Goal: Task Accomplishment & Management: Manage account settings

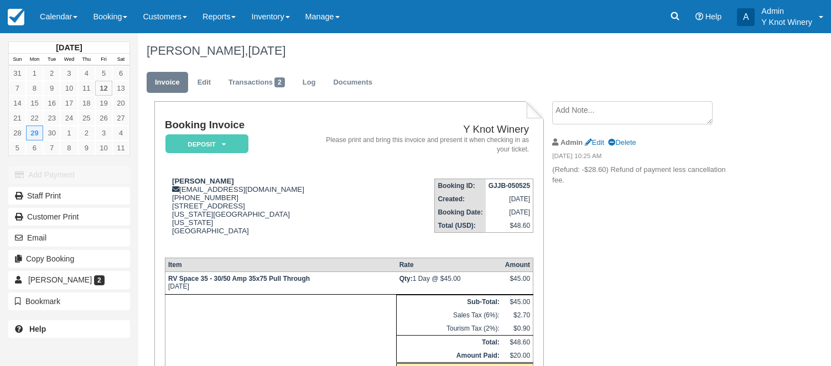
scroll to position [100, 0]
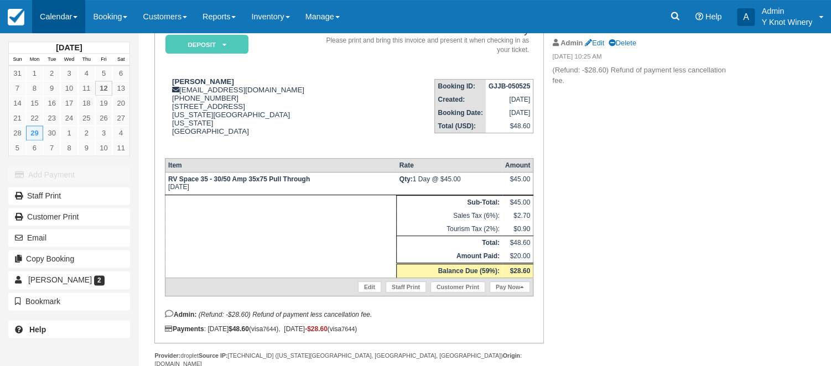
click at [81, 16] on link "Calendar" at bounding box center [58, 16] width 53 height 33
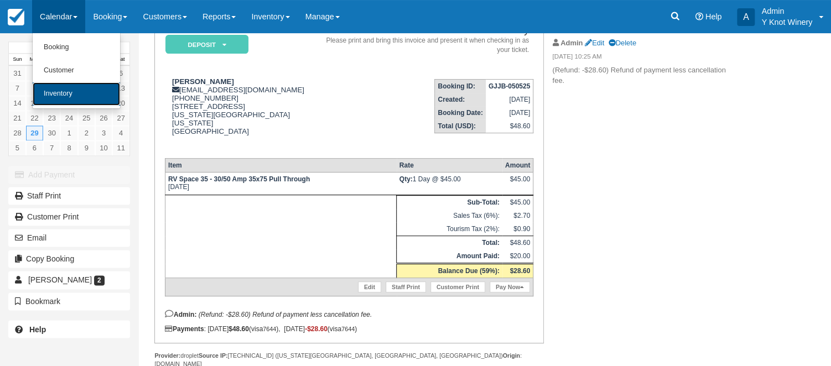
click at [79, 93] on link "Inventory" at bounding box center [76, 93] width 87 height 23
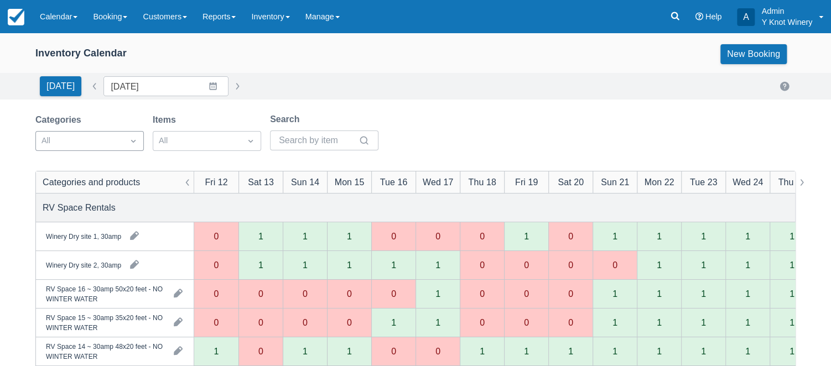
click at [127, 143] on div at bounding box center [133, 140] width 20 height 15
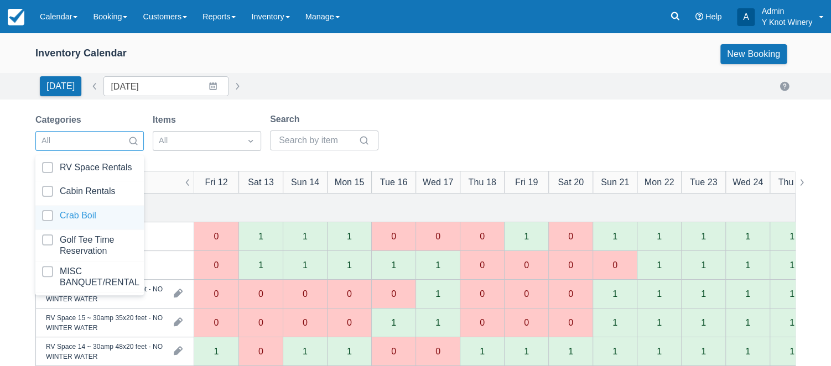
click at [107, 215] on div at bounding box center [89, 217] width 95 height 15
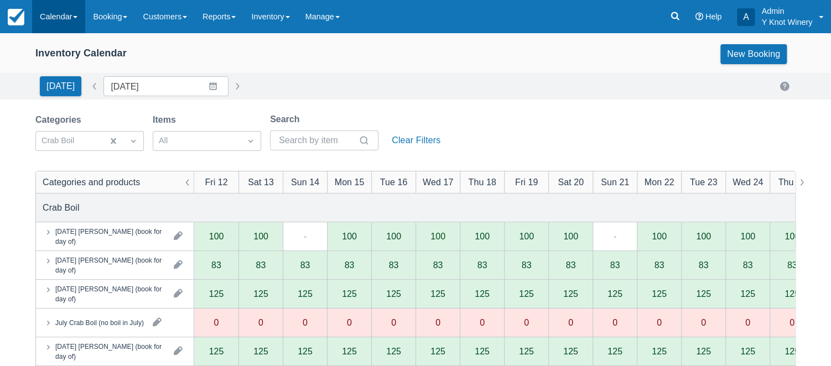
click at [84, 11] on link "Calendar" at bounding box center [58, 16] width 53 height 33
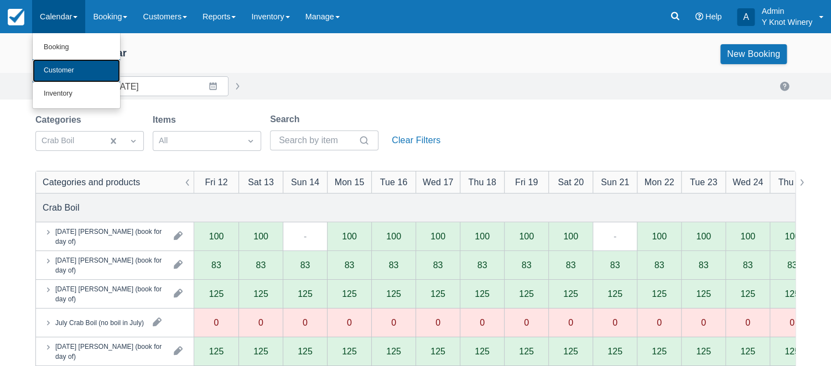
click at [74, 68] on link "Customer" at bounding box center [76, 70] width 87 height 23
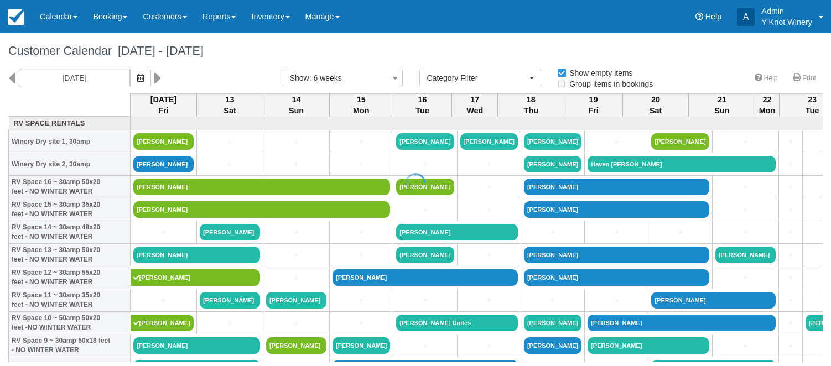
select select
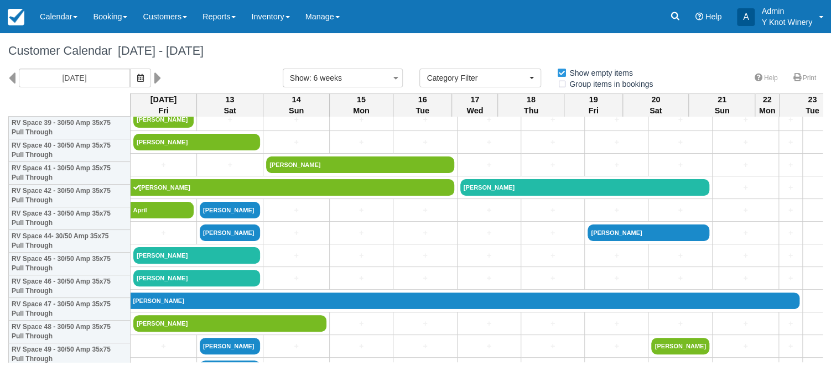
scroll to position [957, 0]
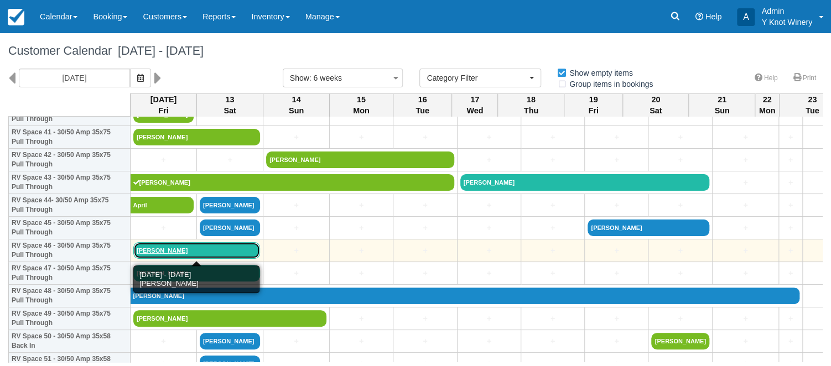
click at [147, 250] on link "Jessica Swann" at bounding box center [196, 250] width 127 height 17
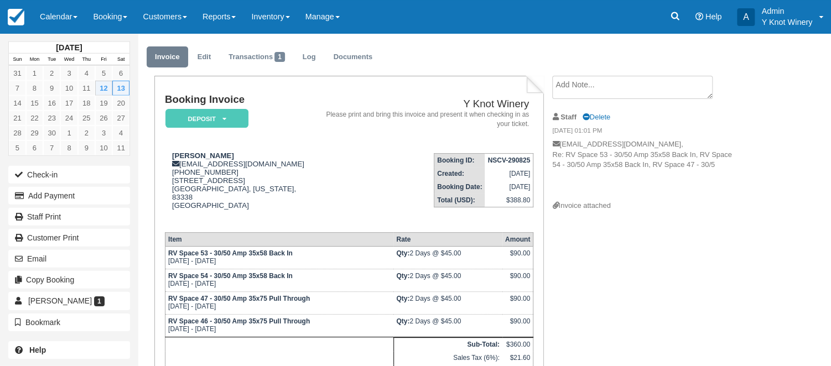
scroll to position [18, 0]
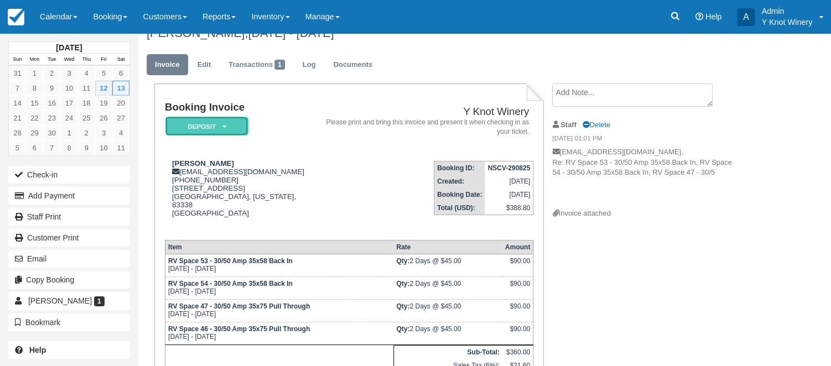
click at [222, 123] on em "Deposit" at bounding box center [206, 126] width 83 height 19
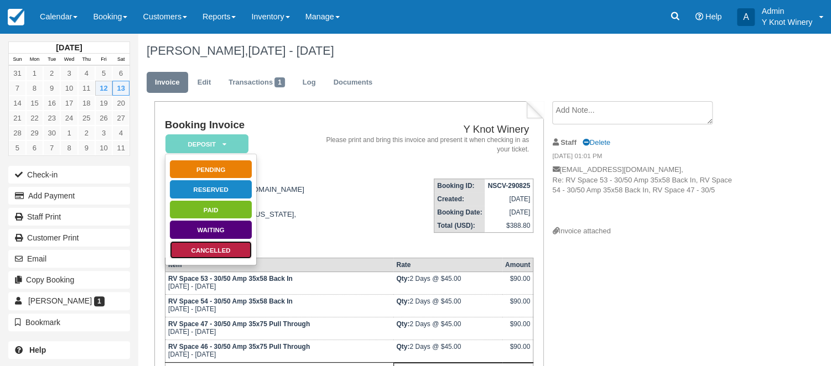
click at [227, 253] on link "Cancelled" at bounding box center [210, 250] width 83 height 19
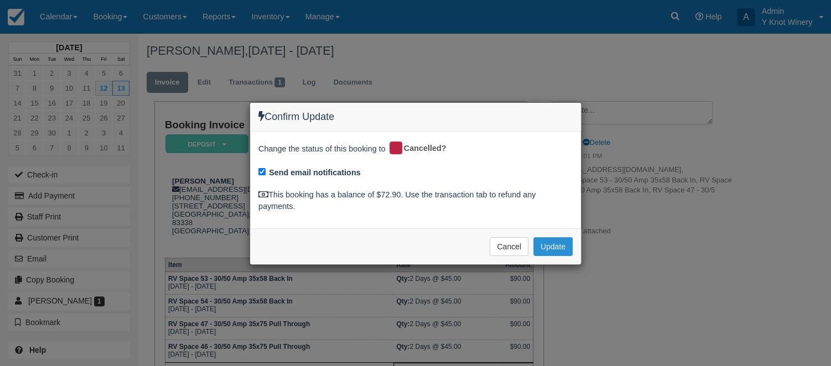
click at [560, 248] on button "Update" at bounding box center [552, 246] width 39 height 19
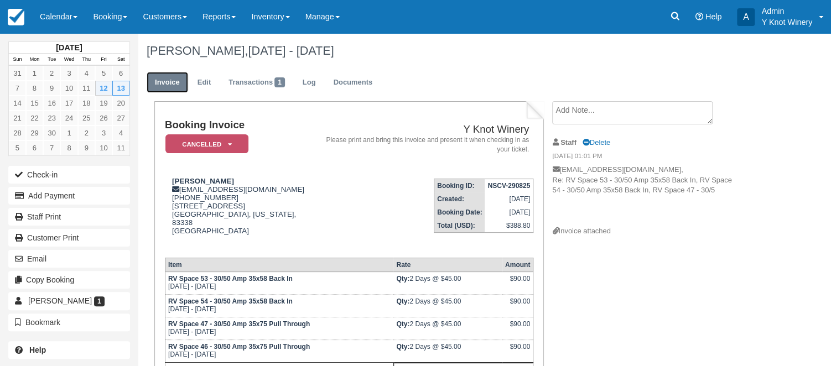
click at [159, 81] on link "Invoice" at bounding box center [167, 83] width 41 height 22
click at [80, 15] on link "Calendar" at bounding box center [58, 16] width 53 height 33
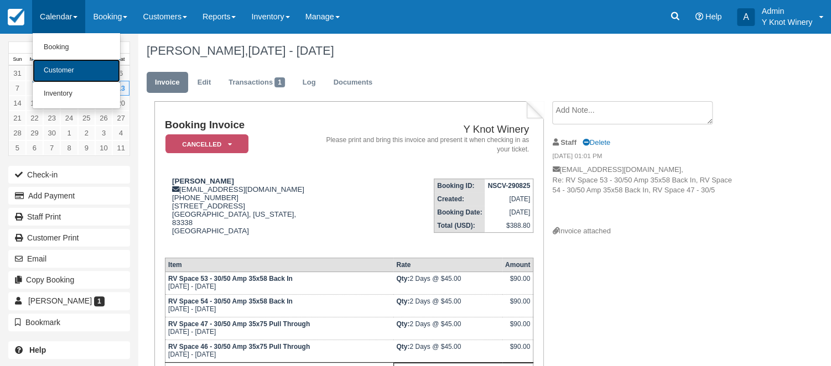
click at [67, 71] on link "Customer" at bounding box center [76, 70] width 87 height 23
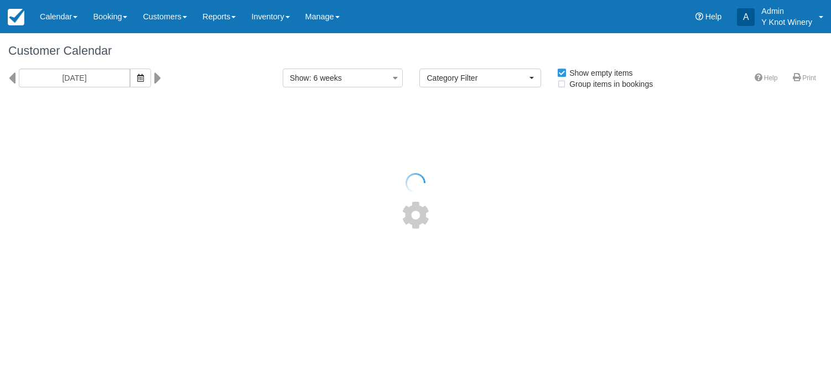
select select
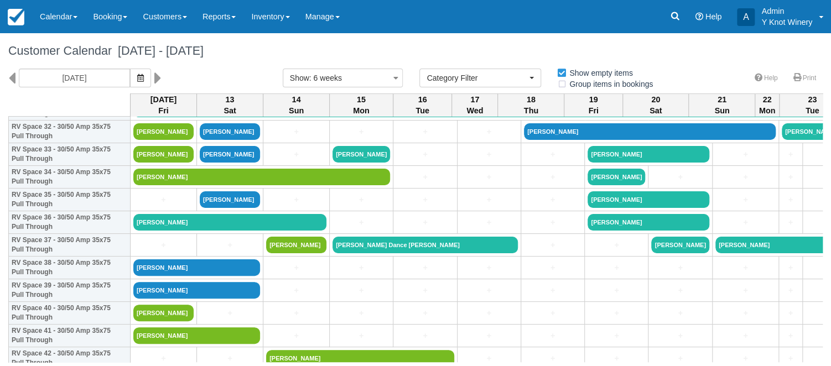
scroll to position [701, 0]
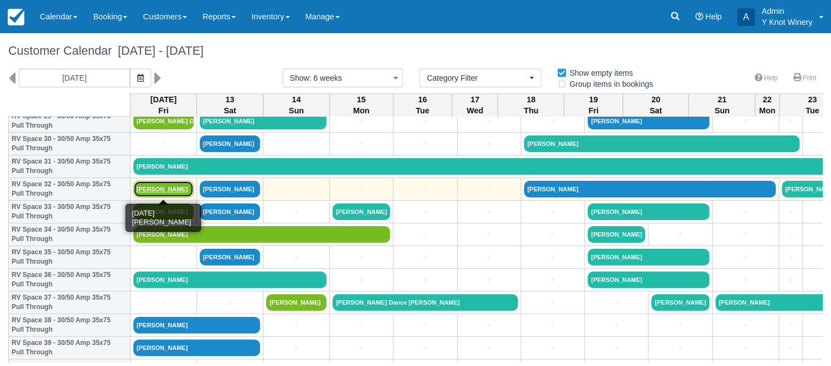
click at [162, 188] on link "[PERSON_NAME]" at bounding box center [163, 189] width 60 height 17
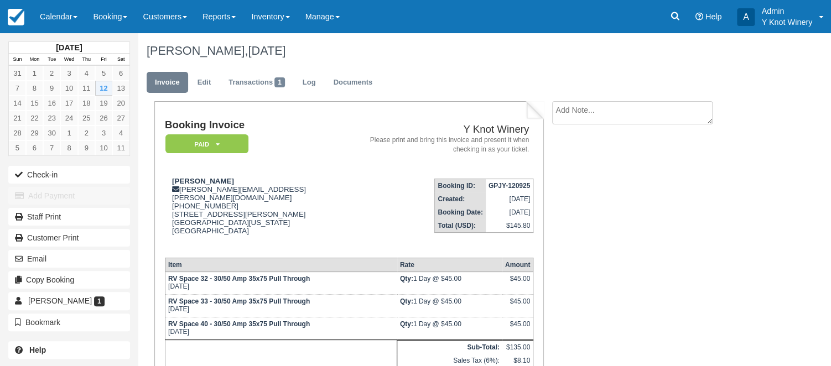
click at [631, 246] on div "Booking Invoice Paid   Pending Reserved Deposit Waiting Cancelled Y Knot Winery…" at bounding box center [442, 296] width 608 height 390
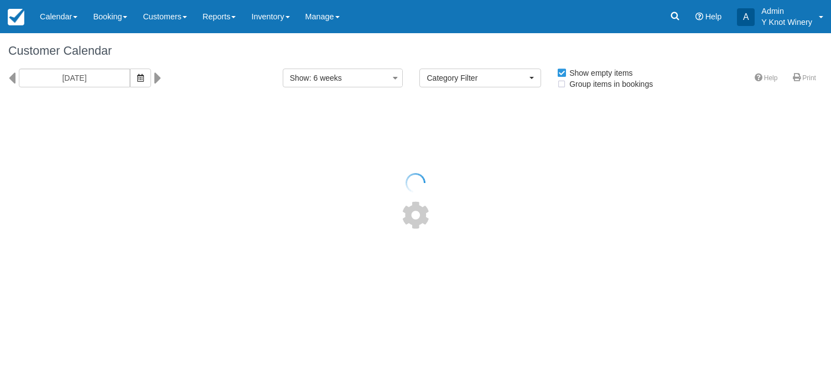
select select
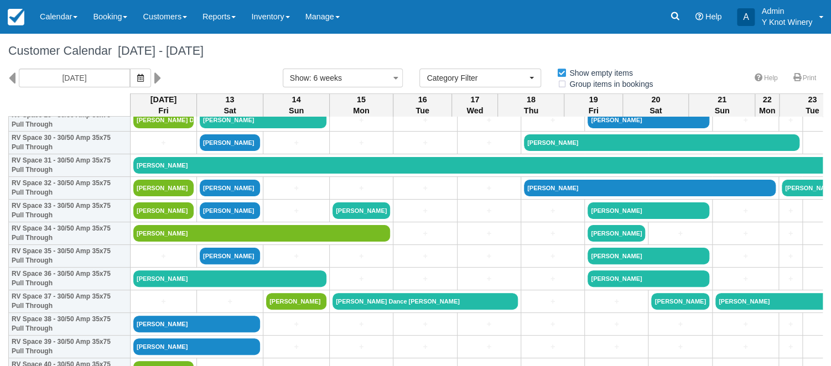
scroll to position [675, 0]
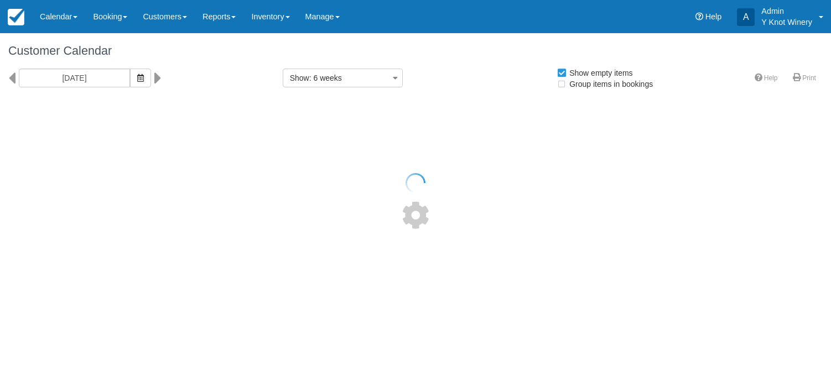
select select
